Goal: Task Accomplishment & Management: Manage account settings

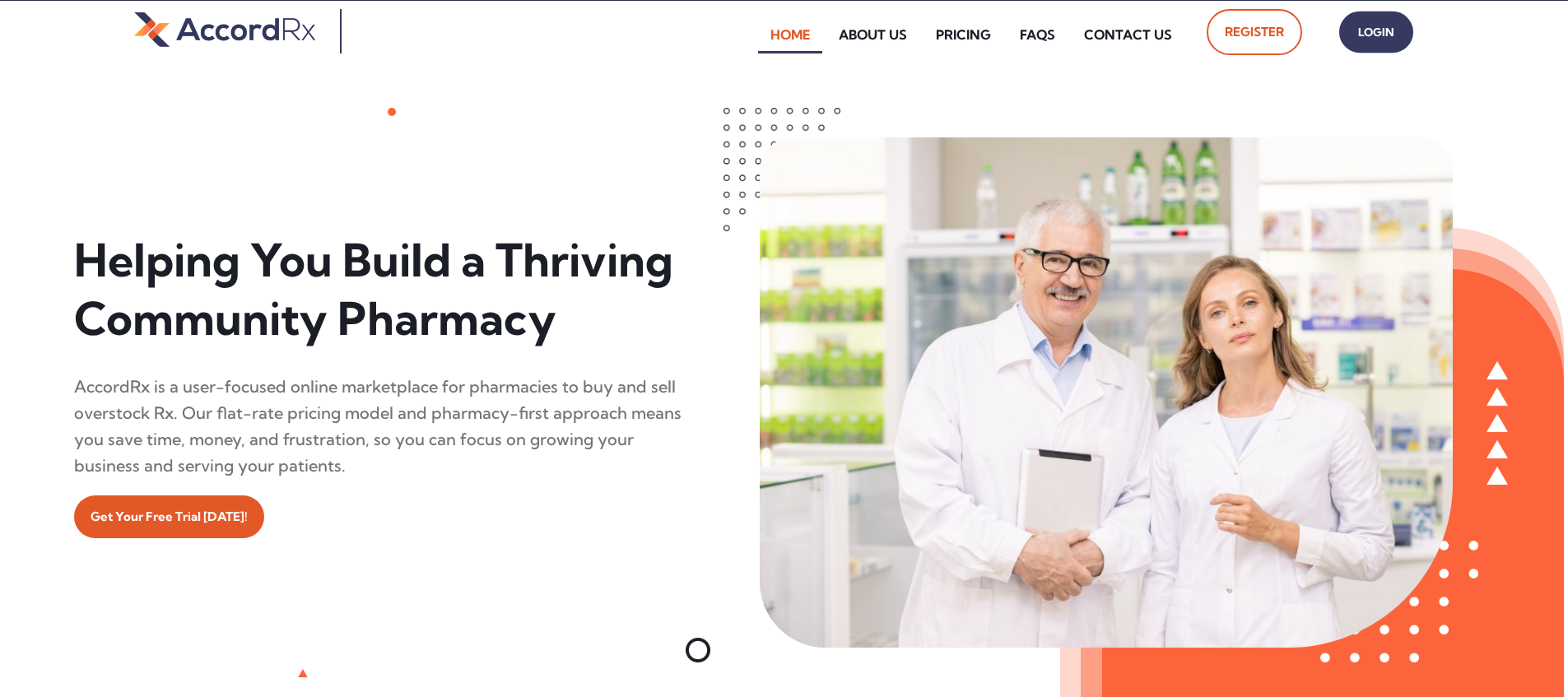
click at [751, 33] on span "Login" at bounding box center [1377, 33] width 41 height 24
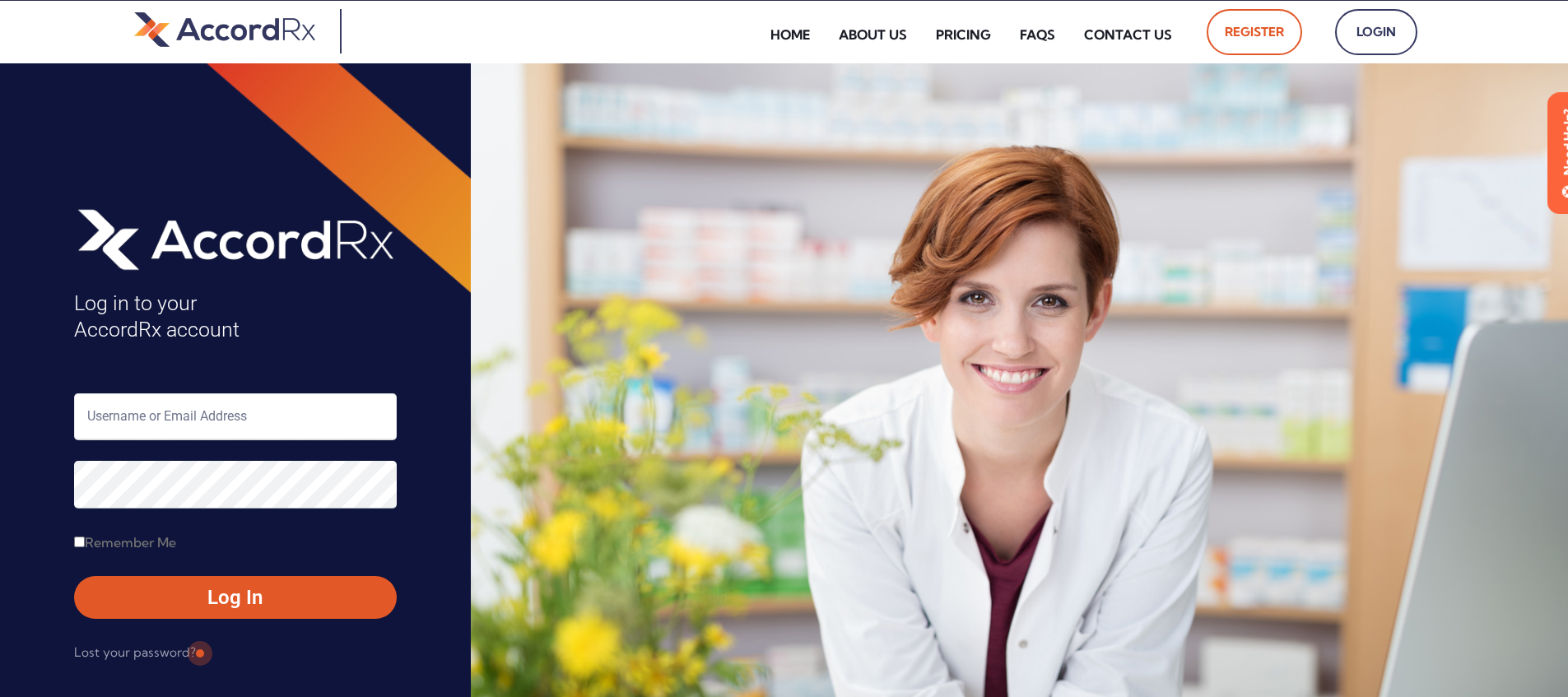
click at [161, 421] on input "text" at bounding box center [235, 417] width 322 height 47
type input "ARX-[PERSON_NAME]"
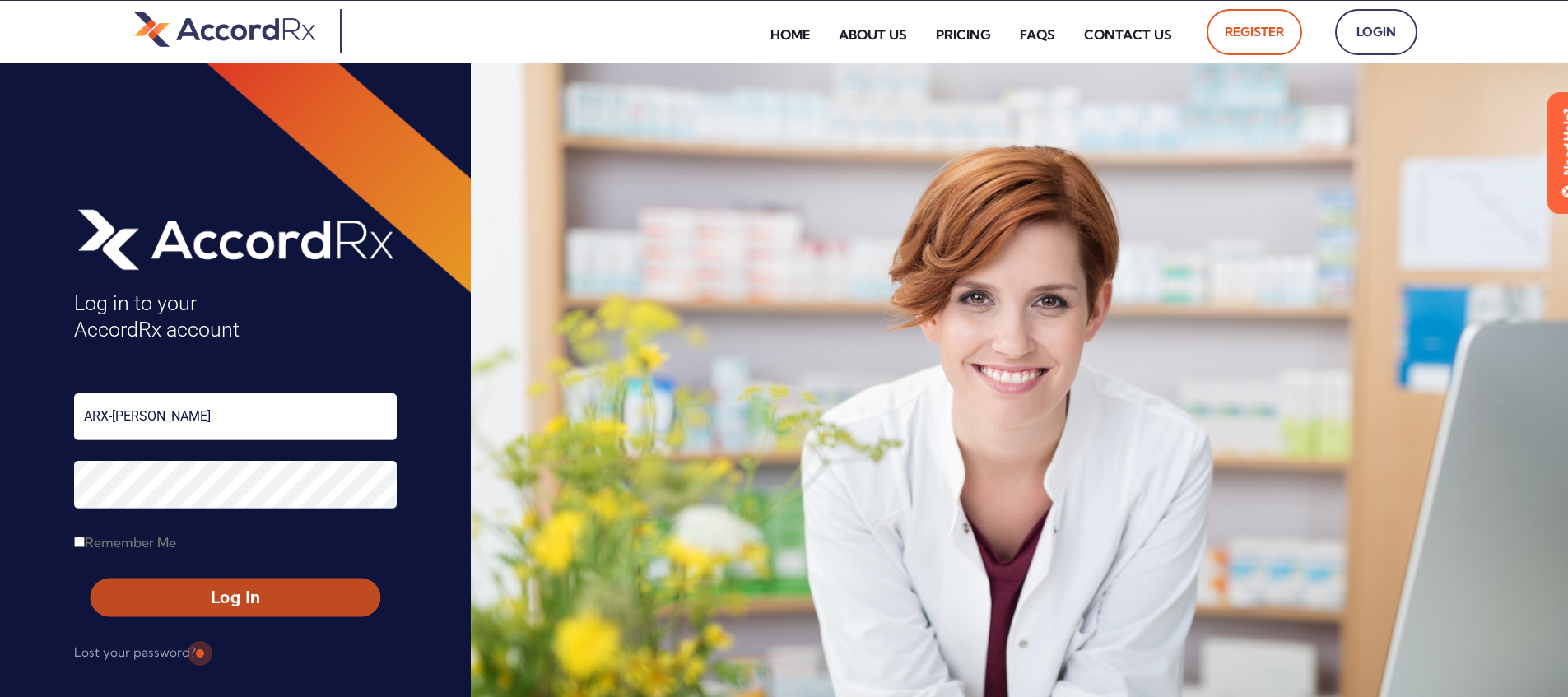
click at [198, 600] on span "Log In" at bounding box center [236, 597] width 260 height 24
